Goal: Task Accomplishment & Management: Manage account settings

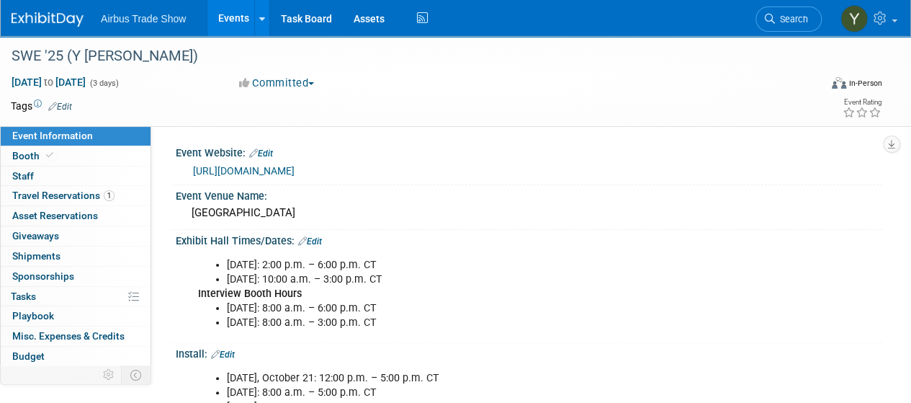
click at [230, 13] on link "Events" at bounding box center [233, 18] width 53 height 36
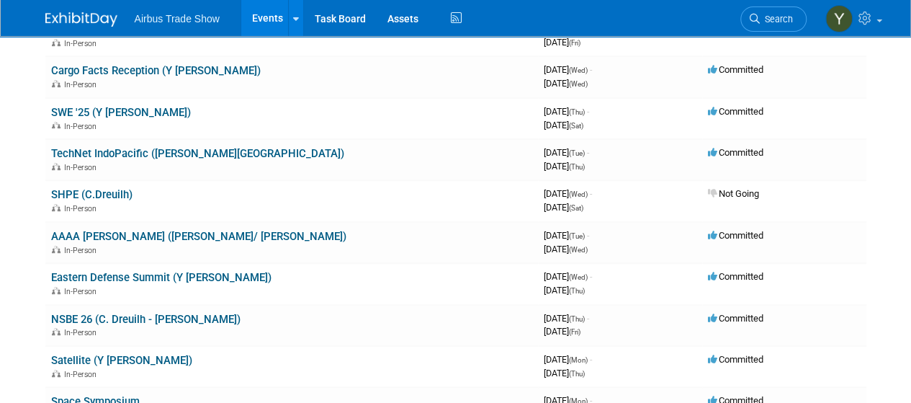
scroll to position [291, 0]
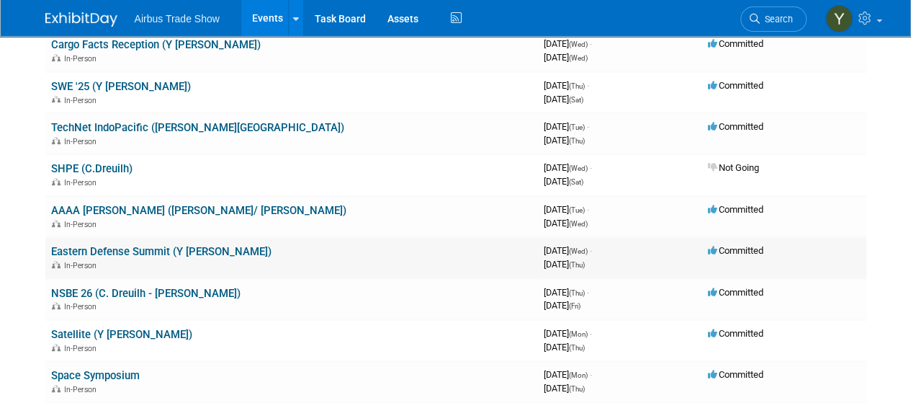
click at [131, 254] on link "Eastern Defense Summit (Y [PERSON_NAME])" at bounding box center [161, 251] width 220 height 13
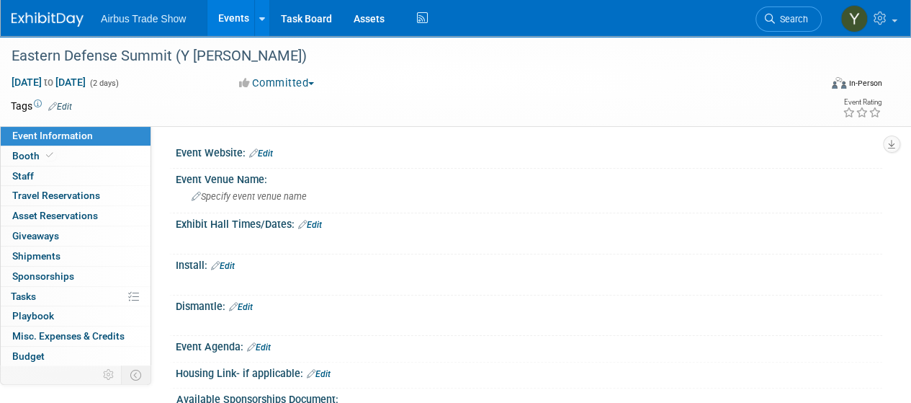
click at [230, 268] on link "Edit" at bounding box center [223, 266] width 24 height 10
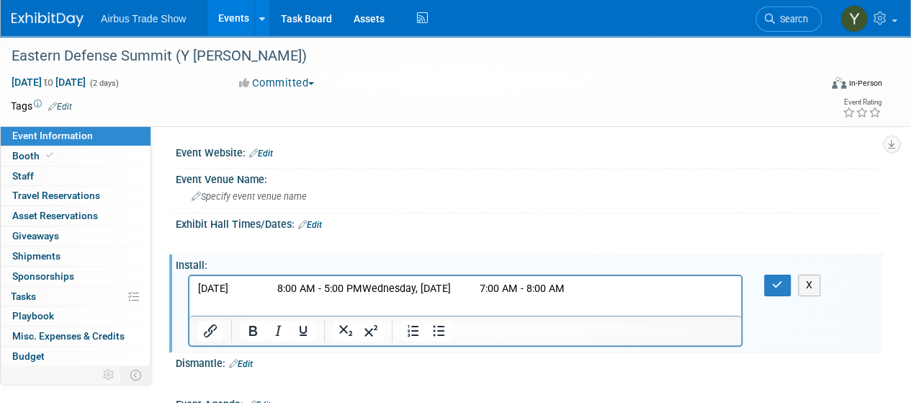
click at [426, 290] on p "Tuesday, December 9 8:00 AM - 5:00 PMWednesday, December 10 7:00 AM - 8:00 AM" at bounding box center [465, 289] width 535 height 14
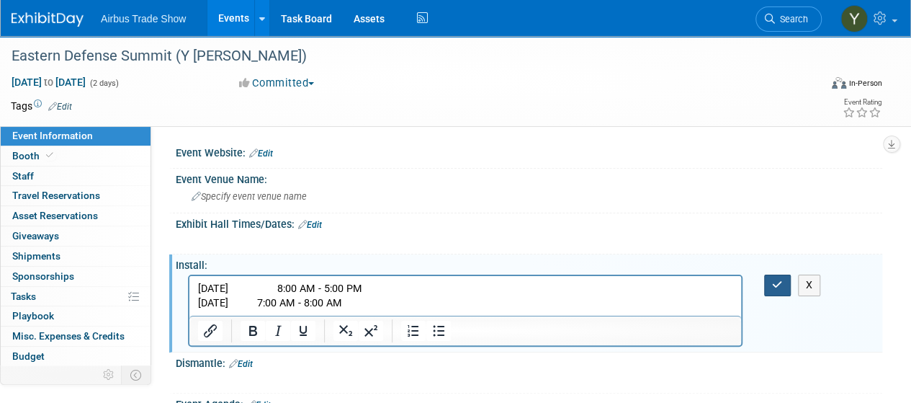
click at [773, 283] on icon "button" at bounding box center [777, 284] width 11 height 10
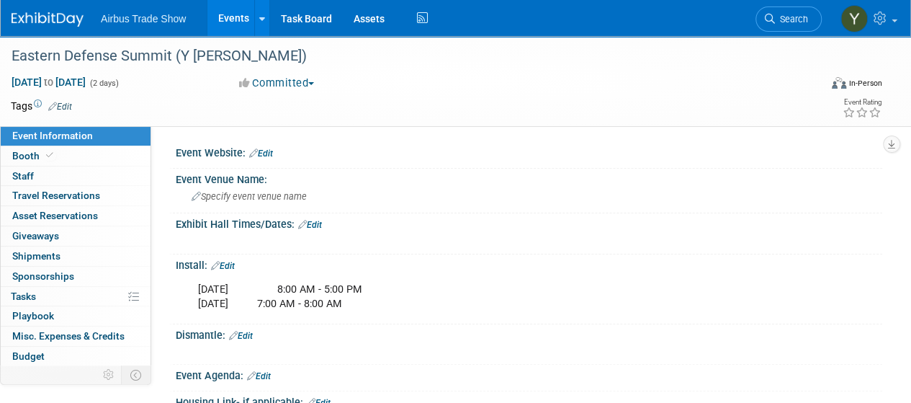
click at [321, 227] on link "Edit" at bounding box center [310, 225] width 24 height 10
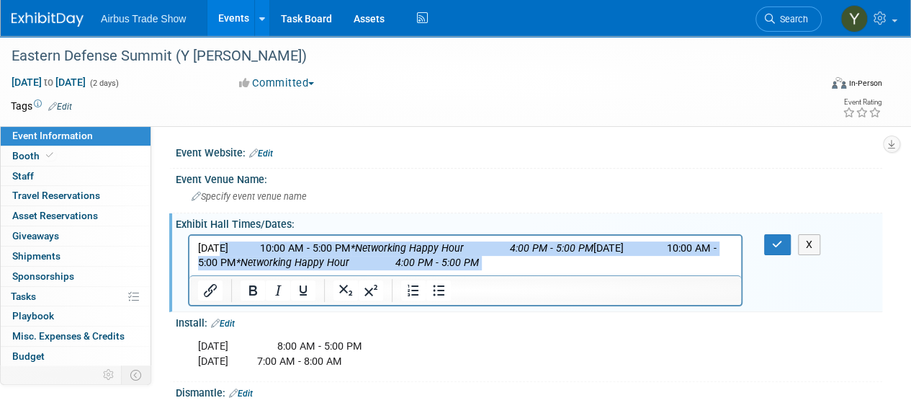
drag, startPoint x: 657, startPoint y: 267, endPoint x: 223, endPoint y: 229, distance: 435.3
click at [223, 236] on html "Wednesday, December 10 10:00 AM - 5:00 PM *Networking Happy Hour 4:00 PM - 5:00…" at bounding box center [465, 253] width 552 height 35
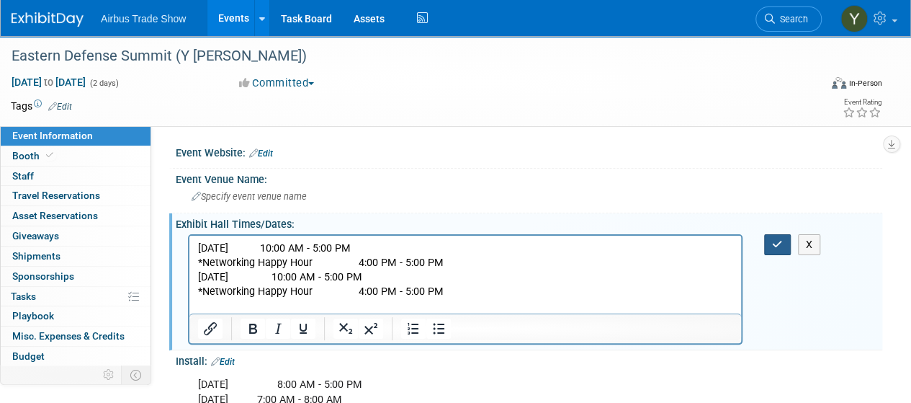
click at [776, 244] on icon "button" at bounding box center [777, 244] width 11 height 10
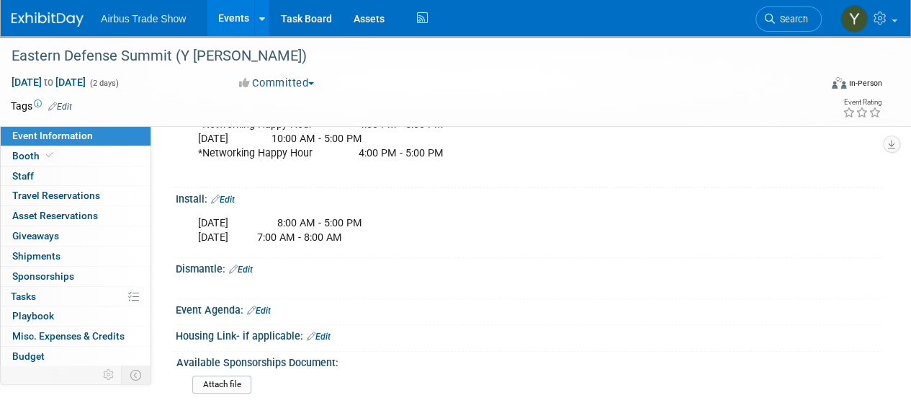
scroll to position [171, 0]
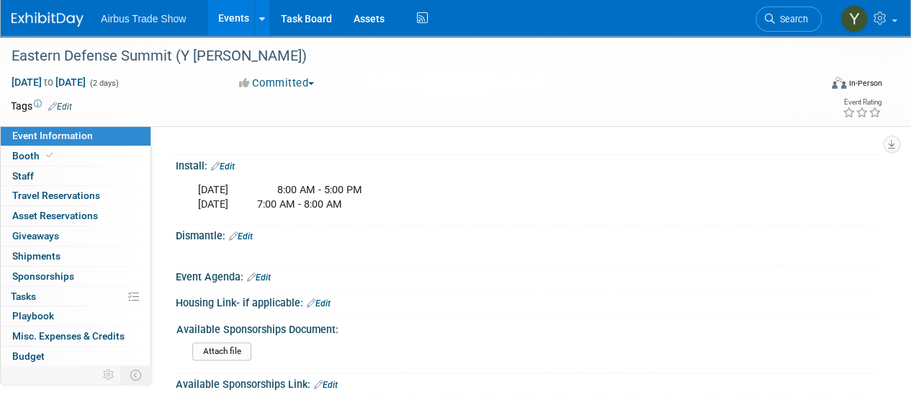
click at [249, 235] on link "Edit" at bounding box center [241, 236] width 24 height 10
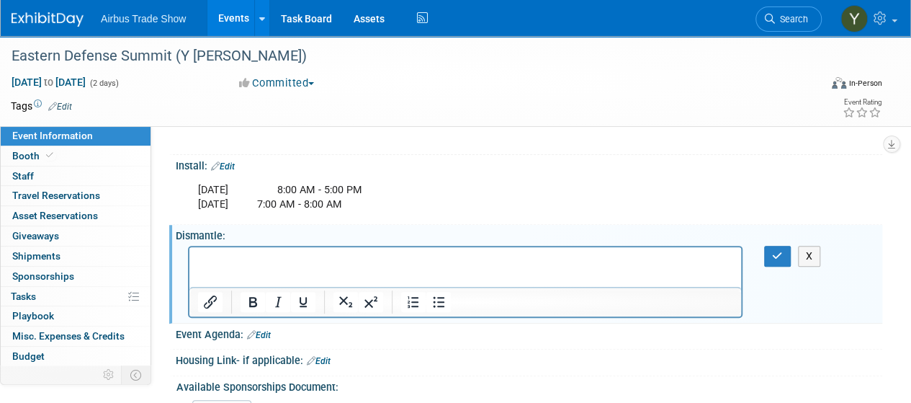
scroll to position [0, 0]
drag, startPoint x: 272, startPoint y: 269, endPoint x: 219, endPoint y: 263, distance: 53.7
paste body "Rich Text Area. Press ALT-0 for help."
click at [774, 255] on icon "button" at bounding box center [777, 256] width 11 height 10
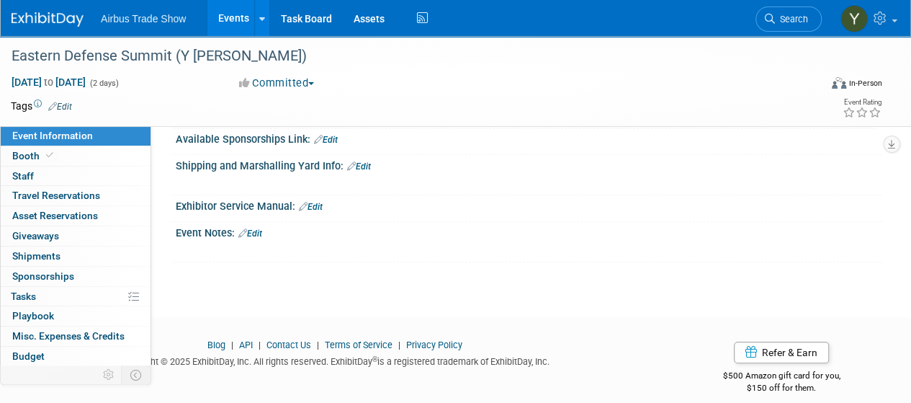
scroll to position [448, 0]
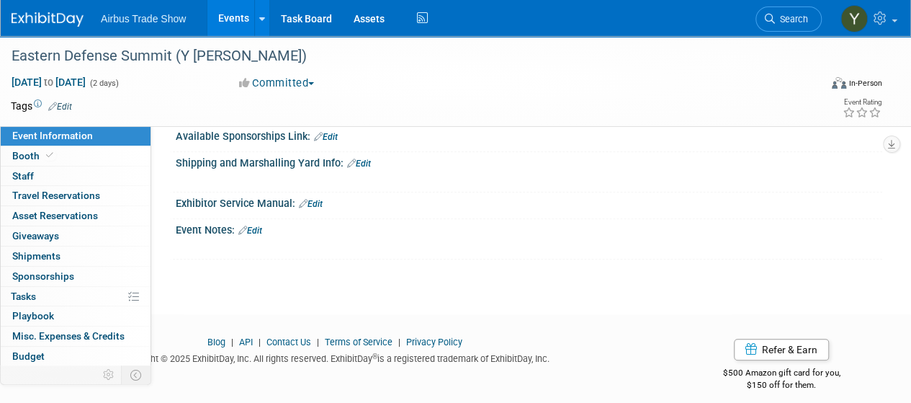
click at [257, 228] on link "Edit" at bounding box center [250, 230] width 24 height 10
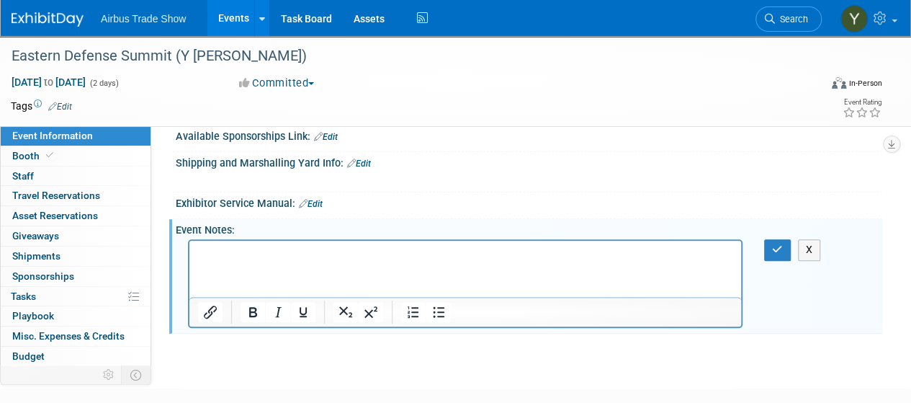
scroll to position [0, 0]
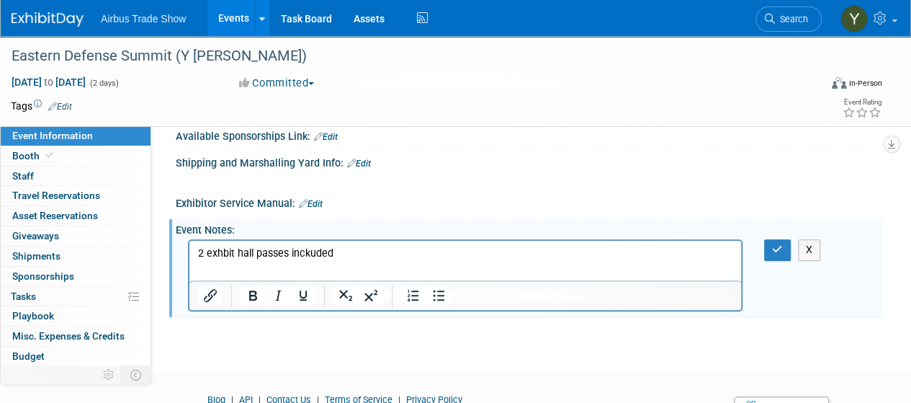
click at [761, 246] on div "X" at bounding box center [781, 249] width 56 height 21
click at [772, 244] on icon "button" at bounding box center [777, 249] width 11 height 10
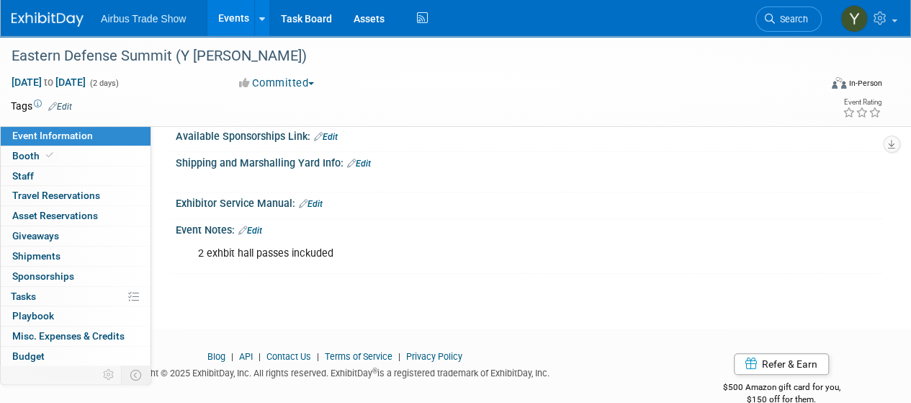
click at [259, 228] on link "Edit" at bounding box center [250, 230] width 24 height 10
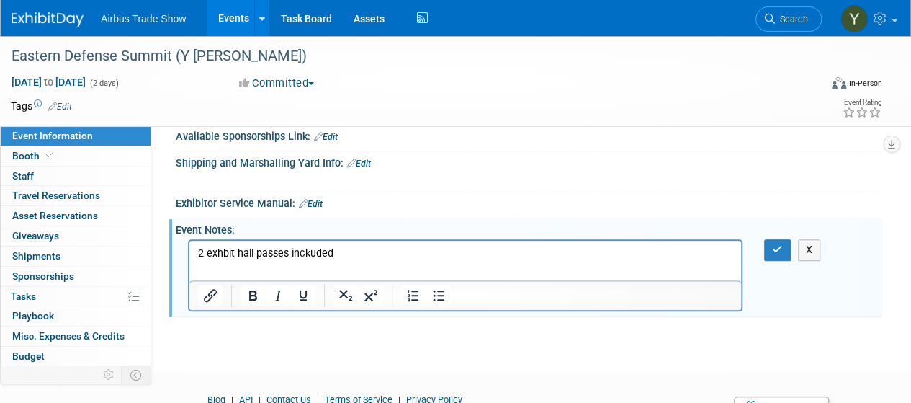
click at [356, 251] on p "2 exhbit hall passes inckuded" at bounding box center [465, 253] width 535 height 14
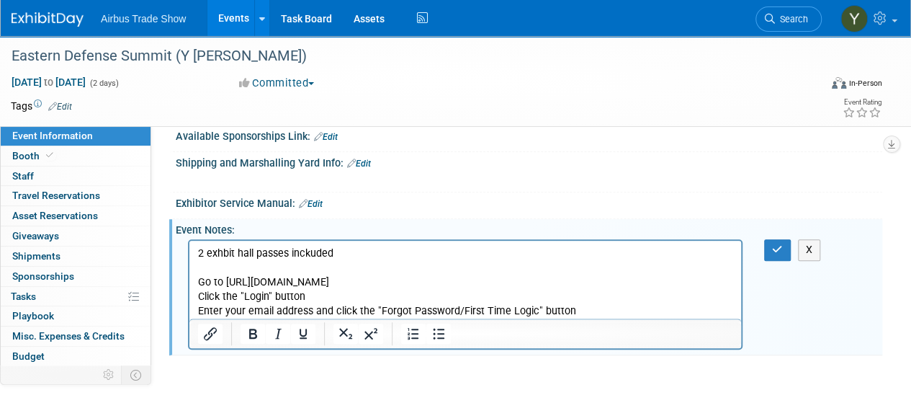
click at [308, 254] on p "2 exhbit hall passes inckuded" at bounding box center [465, 253] width 535 height 14
click at [770, 246] on button "button" at bounding box center [777, 249] width 27 height 21
